Goal: Book appointment/travel/reservation

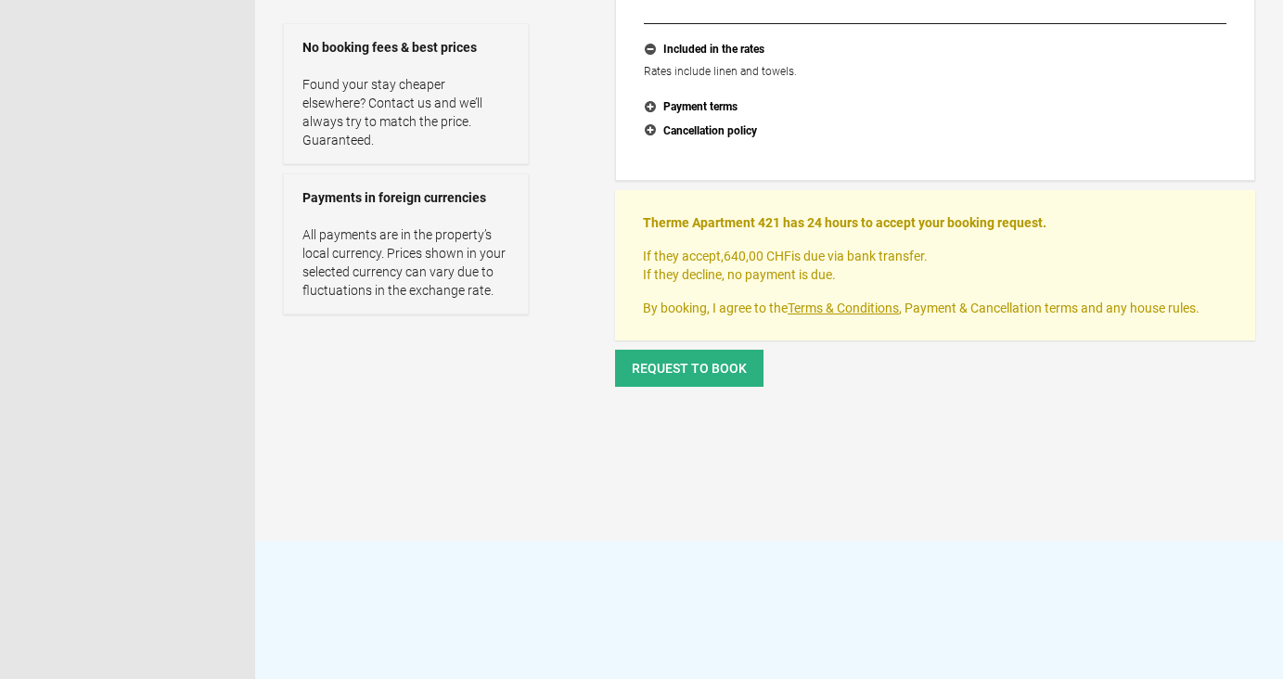
scroll to position [442, 0]
click at [711, 377] on button "Request to book" at bounding box center [689, 367] width 148 height 37
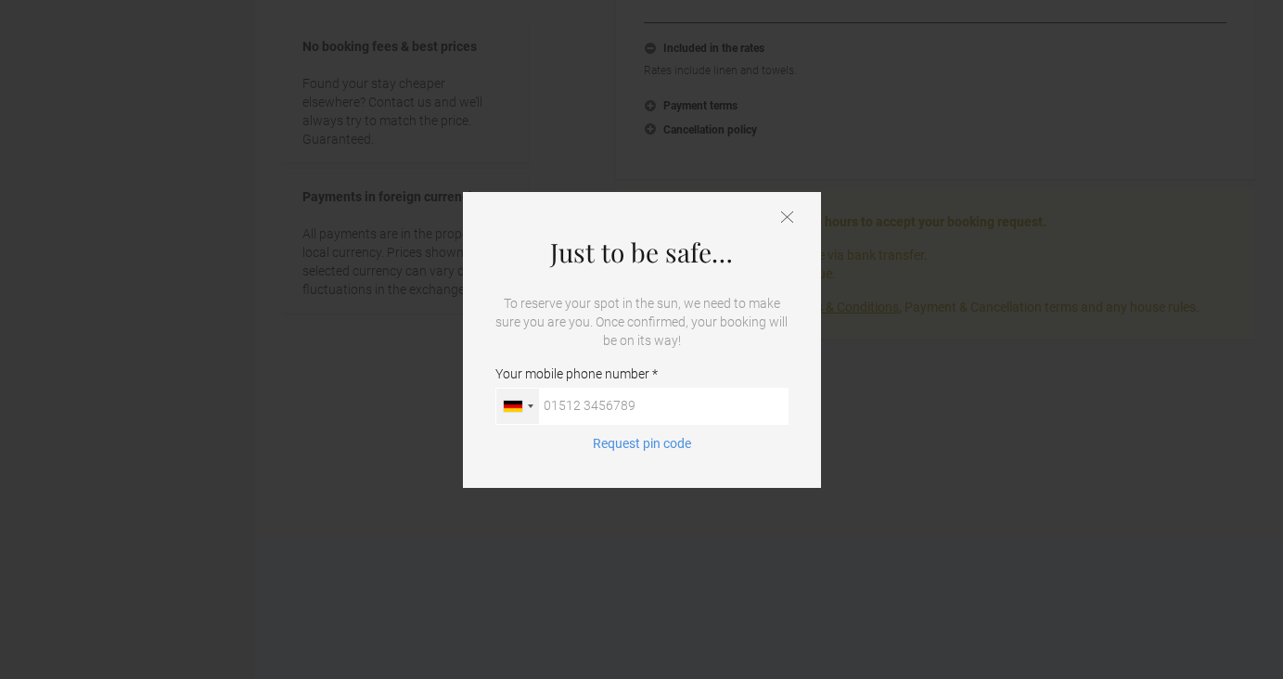
click at [527, 410] on div at bounding box center [517, 406] width 43 height 35
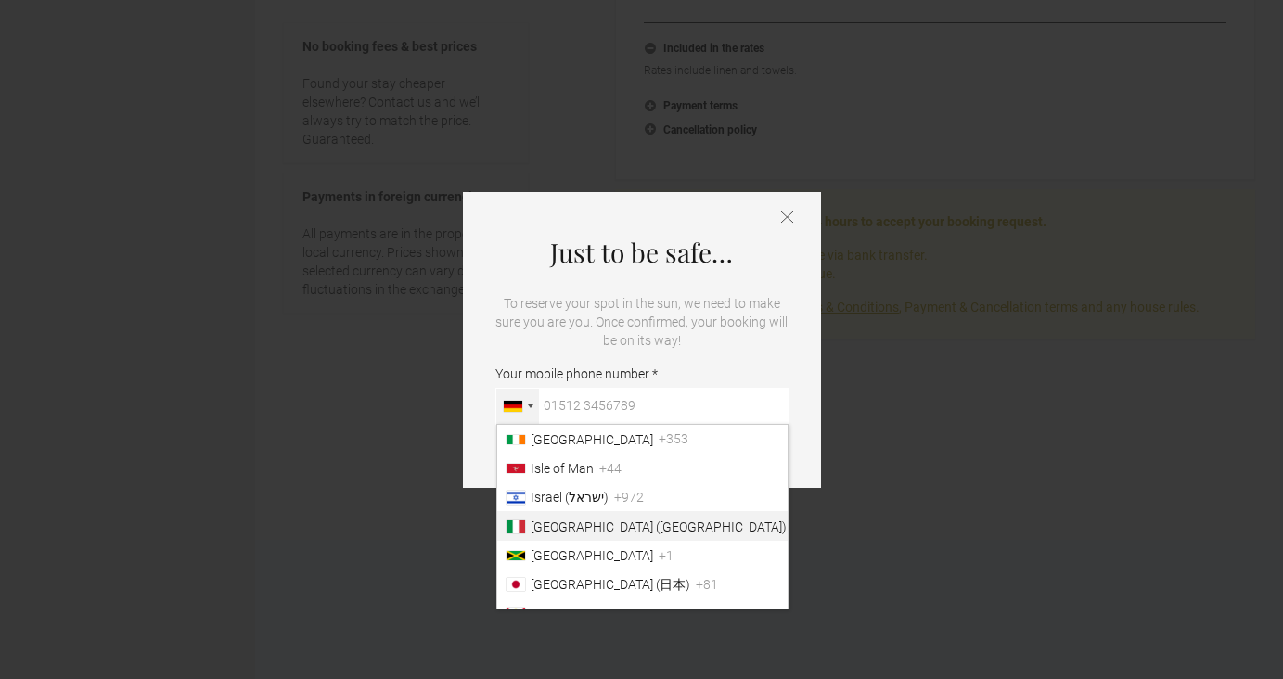
scroll to position [3028, 0]
click at [543, 524] on span "[GEOGRAPHIC_DATA] ([GEOGRAPHIC_DATA])" at bounding box center [659, 527] width 256 height 15
click at [543, 425] on input "Your mobile phone number [GEOGRAPHIC_DATA] ([GEOGRAPHIC_DATA]) +49 [GEOGRAPHIC_…" at bounding box center [641, 406] width 293 height 37
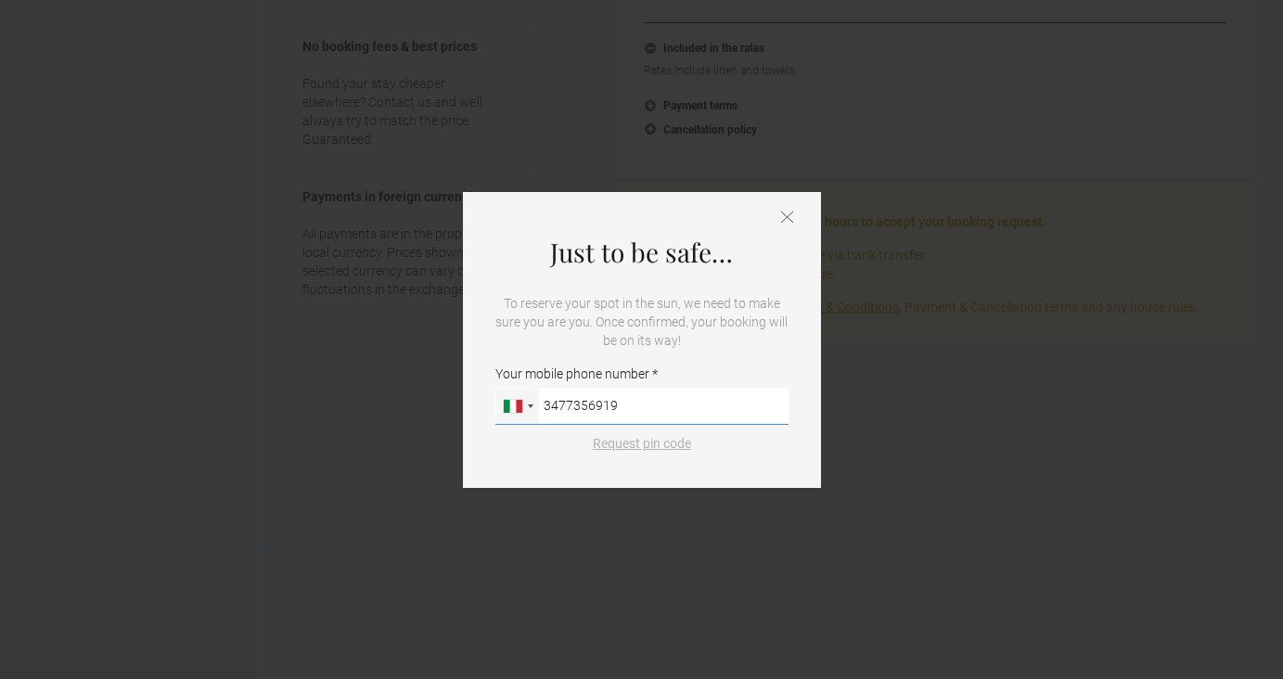
type input "3477356919"
click at [663, 442] on button "Request pin code" at bounding box center [642, 443] width 121 height 19
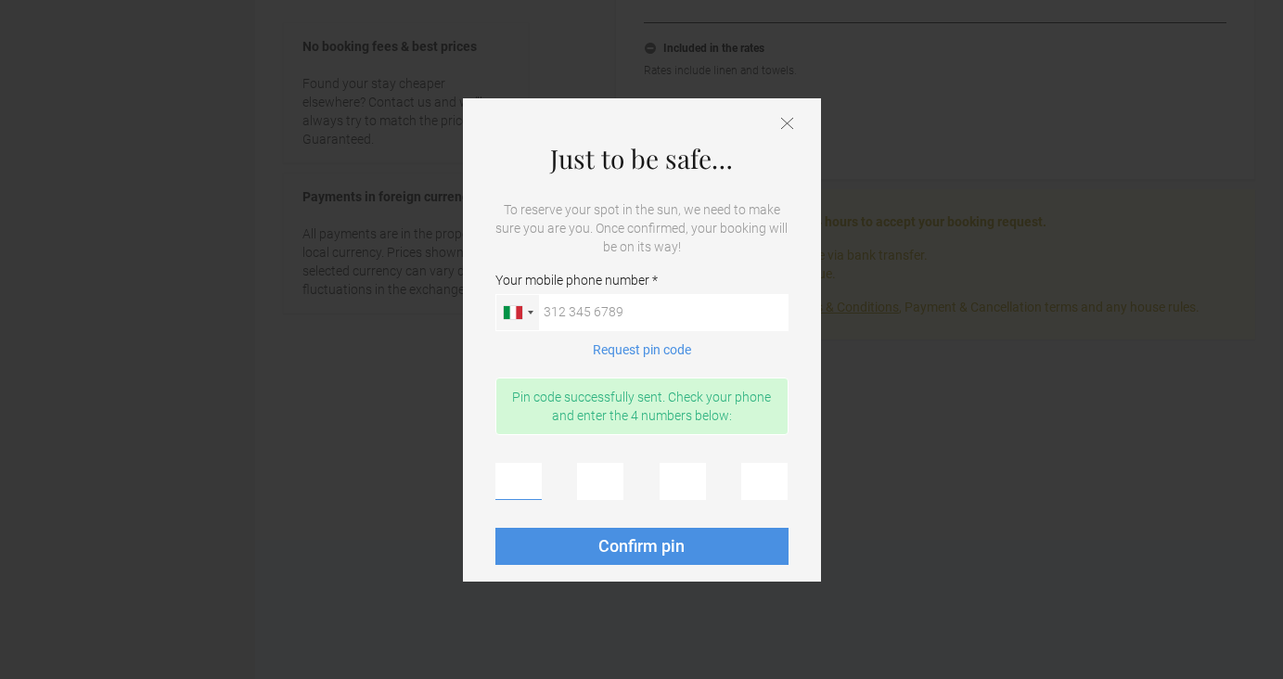
click at [501, 481] on input "text" at bounding box center [518, 481] width 46 height 37
type input "8"
type input "0"
type input "1"
type input "2"
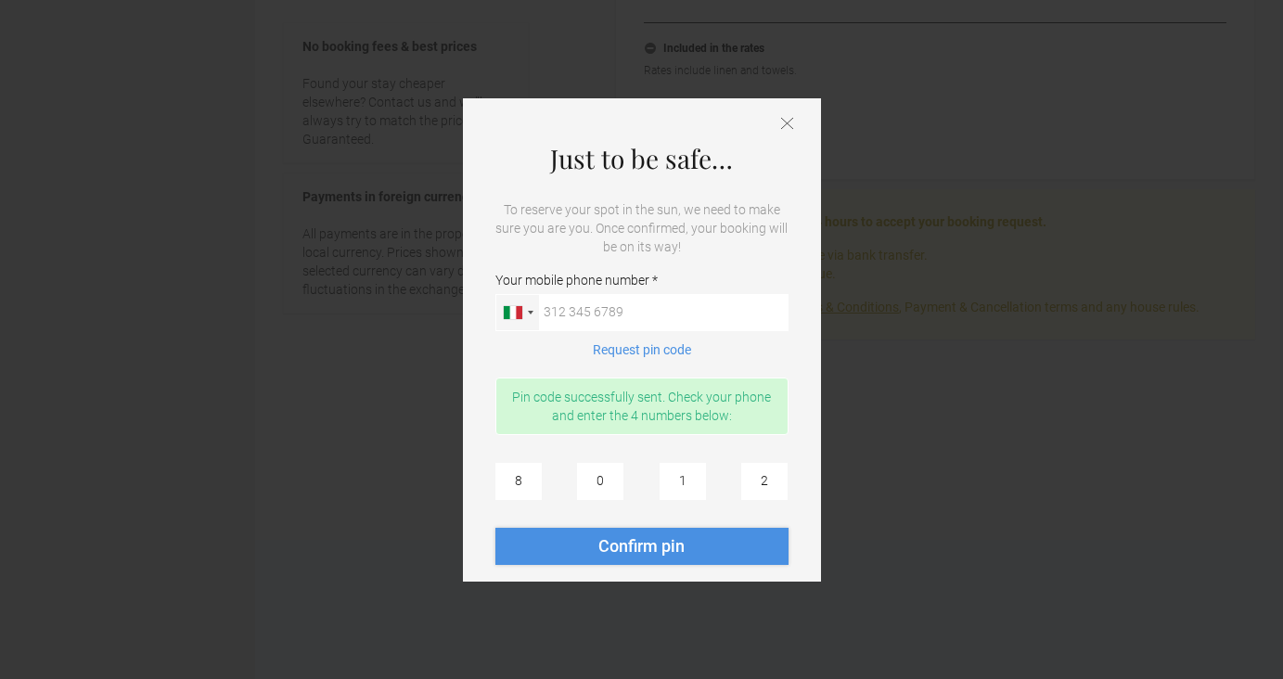
click at [647, 545] on span "Confirm pin" at bounding box center [641, 545] width 86 height 19
